Goal: Find contact information: Find contact information

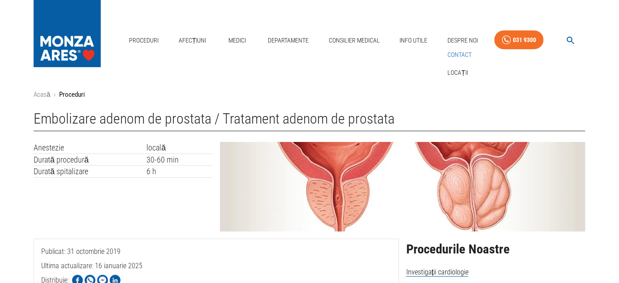
click at [454, 52] on link "Contact" at bounding box center [460, 54] width 28 height 15
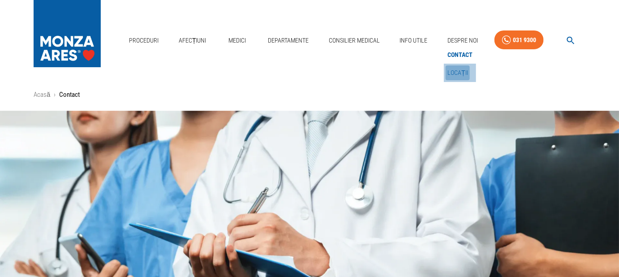
click at [454, 69] on link "Locații" at bounding box center [458, 72] width 24 height 15
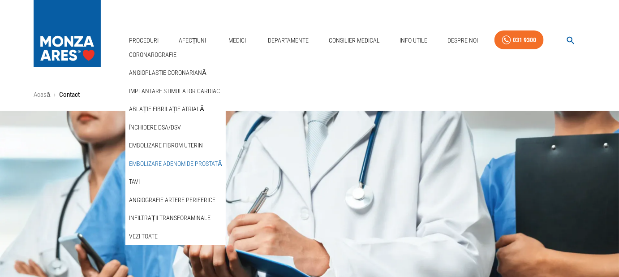
click at [159, 163] on link "Embolizare adenom de prostată" at bounding box center [175, 163] width 96 height 15
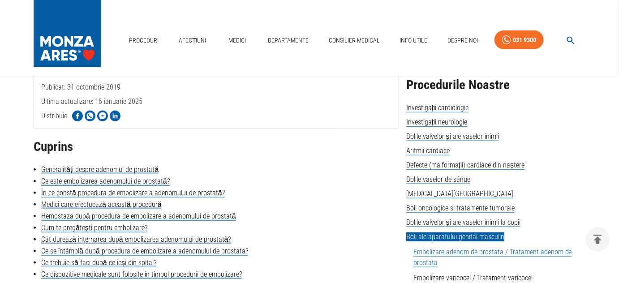
scroll to position [203, 0]
